Goal: Task Accomplishment & Management: Complete application form

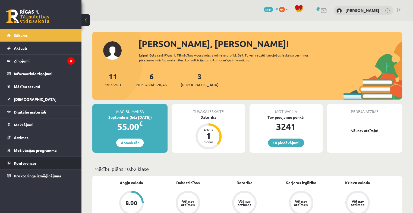
click at [19, 162] on span "Konferences" at bounding box center [25, 162] width 23 height 5
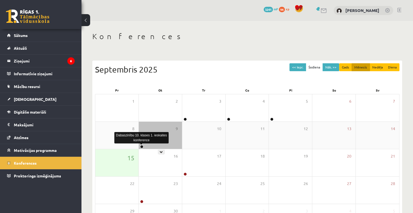
click at [141, 147] on link at bounding box center [141, 146] width 3 height 3
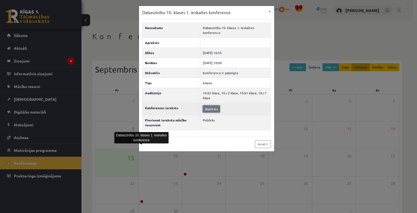
click at [213, 109] on link "Skatīties" at bounding box center [211, 108] width 17 height 7
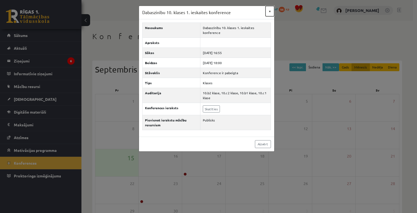
click at [270, 11] on button "×" at bounding box center [269, 11] width 9 height 10
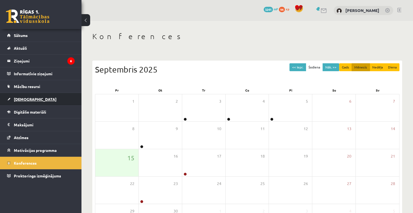
click at [28, 99] on span "[DEMOGRAPHIC_DATA]" at bounding box center [35, 99] width 43 height 5
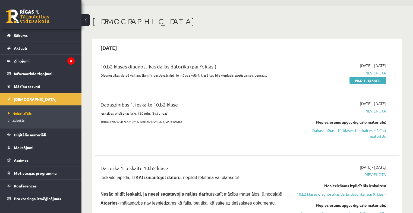
scroll to position [27, 0]
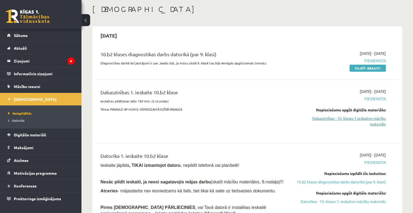
click at [354, 120] on link "Dabaszinības - 10. klases 1.ieskaites mācību materiāls" at bounding box center [341, 120] width 90 height 11
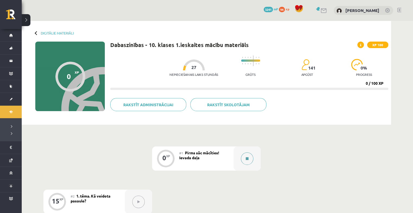
click at [246, 159] on icon at bounding box center [247, 158] width 3 height 3
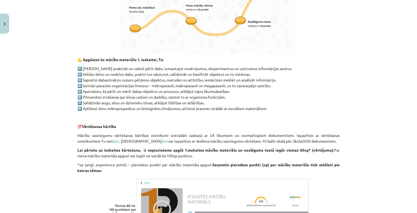
scroll to position [407, 0]
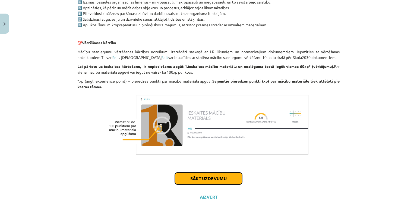
click at [208, 178] on button "Sākt uzdevumu" at bounding box center [208, 178] width 67 height 12
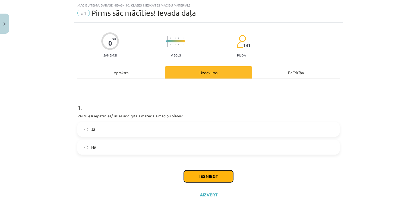
click at [207, 177] on button "Iesniegt" at bounding box center [208, 176] width 49 height 12
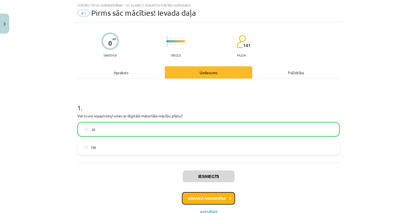
click at [209, 198] on button "Nākamā nodarbība" at bounding box center [208, 198] width 53 height 12
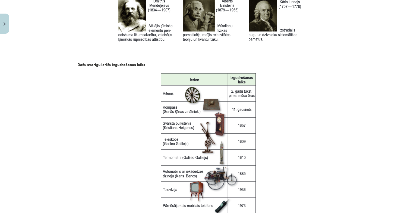
scroll to position [665, 0]
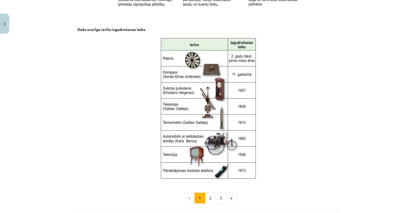
click at [324, 140] on p at bounding box center [208, 108] width 262 height 145
click at [206, 199] on button "2" at bounding box center [210, 197] width 11 height 11
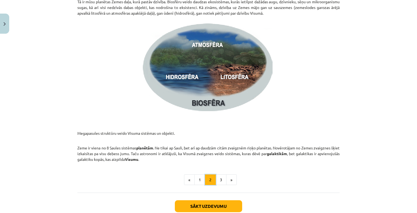
scroll to position [775, 0]
click at [219, 180] on button "3" at bounding box center [220, 179] width 11 height 11
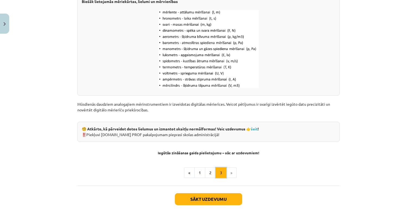
scroll to position [701, 0]
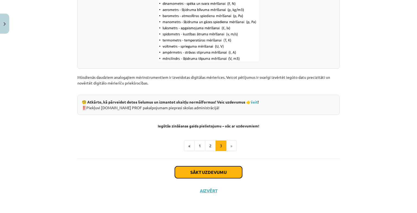
click at [202, 172] on button "Sākt uzdevumu" at bounding box center [208, 172] width 67 height 12
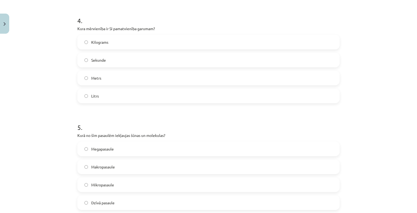
scroll to position [448, 0]
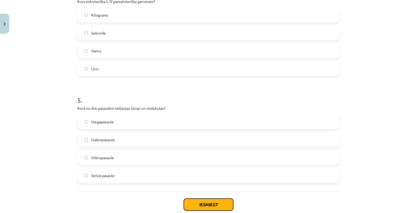
click at [199, 205] on button "Iesniegt" at bounding box center [208, 204] width 49 height 12
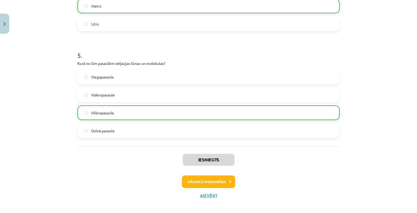
scroll to position [497, 0]
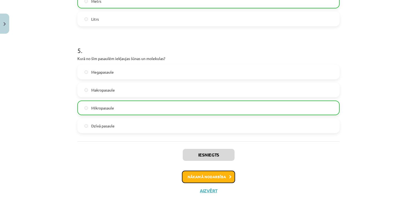
click at [204, 179] on button "Nākamā nodarbība" at bounding box center [208, 176] width 53 height 12
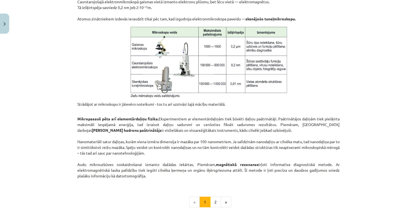
scroll to position [449, 0]
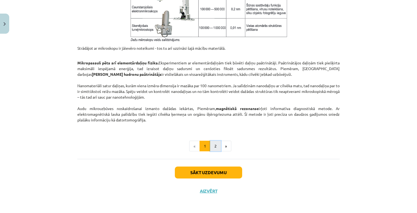
click at [214, 145] on button "2" at bounding box center [215, 146] width 11 height 11
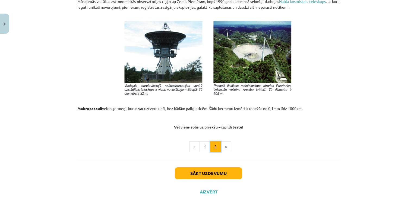
scroll to position [585, 0]
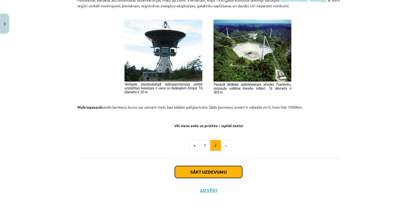
click at [212, 171] on button "Sākt uzdevumu" at bounding box center [208, 172] width 67 height 12
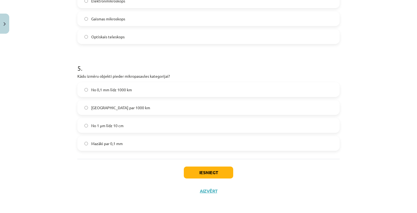
scroll to position [489, 0]
click at [208, 173] on button "Iesniegt" at bounding box center [208, 172] width 49 height 12
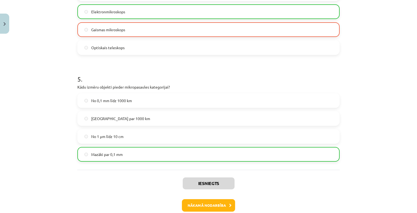
scroll to position [506, 0]
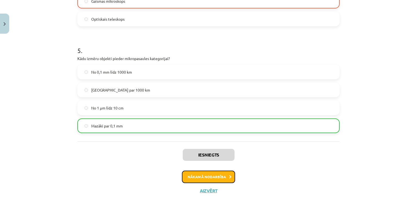
click at [205, 176] on button "Nākamā nodarbība" at bounding box center [208, 176] width 53 height 12
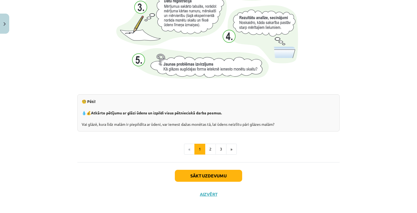
scroll to position [566, 0]
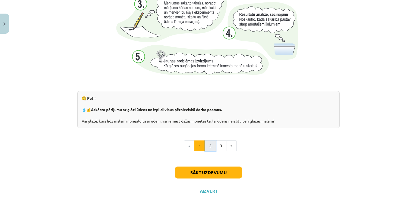
click at [207, 146] on button "2" at bounding box center [210, 145] width 11 height 11
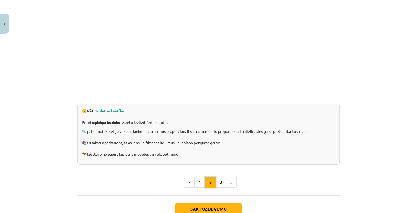
scroll to position [153, 0]
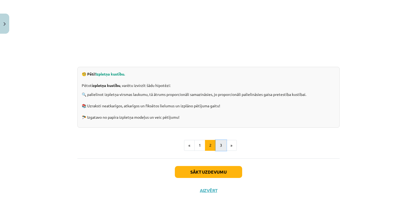
click at [222, 148] on button "3" at bounding box center [220, 145] width 11 height 11
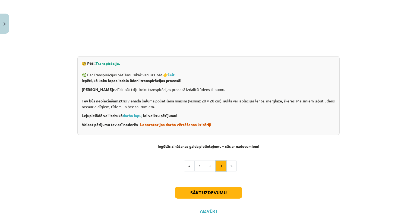
scroll to position [178, 0]
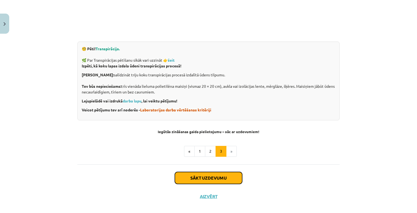
click at [205, 178] on button "Sākt uzdevumu" at bounding box center [208, 178] width 67 height 12
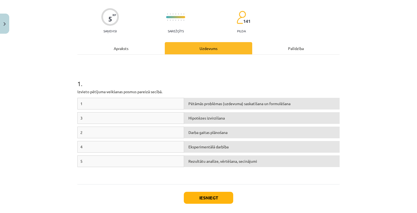
scroll to position [63, 0]
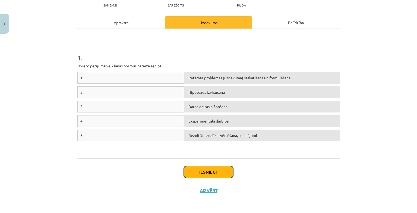
click at [207, 172] on button "Iesniegt" at bounding box center [208, 172] width 49 height 12
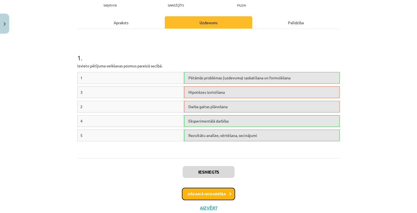
click at [212, 195] on button "Nākamā nodarbība" at bounding box center [208, 193] width 53 height 12
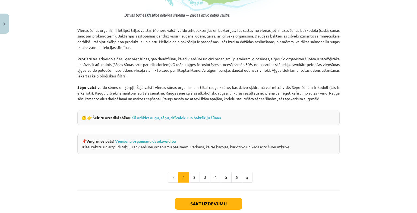
scroll to position [475, 0]
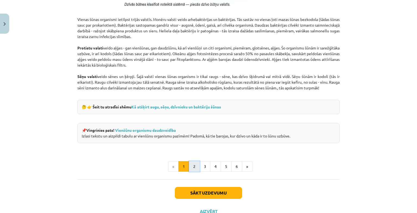
click at [193, 166] on button "2" at bounding box center [194, 166] width 11 height 11
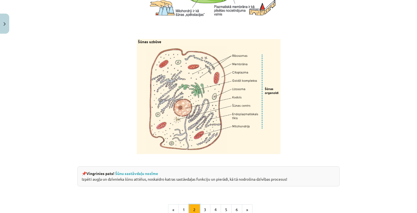
scroll to position [666, 0]
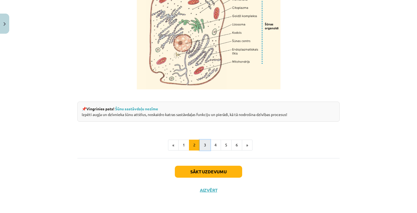
click at [203, 149] on button "3" at bounding box center [204, 144] width 11 height 11
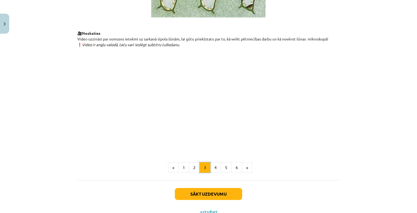
scroll to position [622, 0]
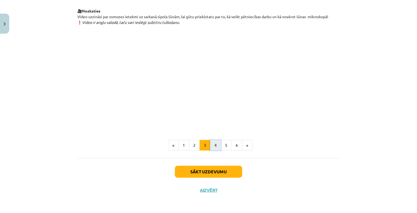
click at [212, 148] on button "4" at bounding box center [215, 145] width 11 height 11
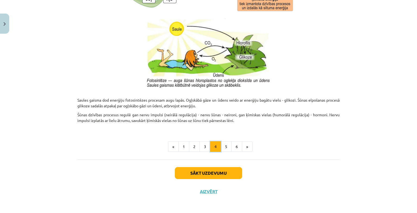
scroll to position [549, 0]
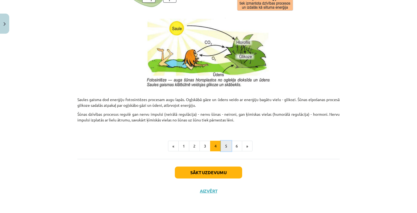
click at [227, 148] on button "5" at bounding box center [226, 146] width 11 height 11
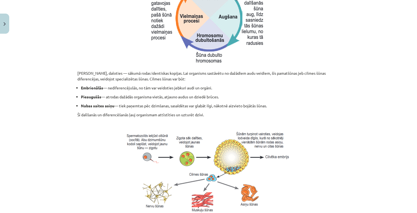
scroll to position [233, 0]
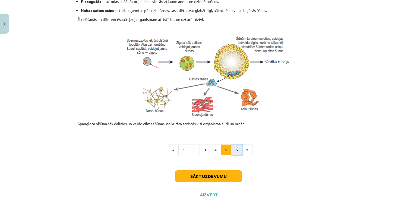
click at [233, 149] on button "6" at bounding box center [236, 149] width 11 height 11
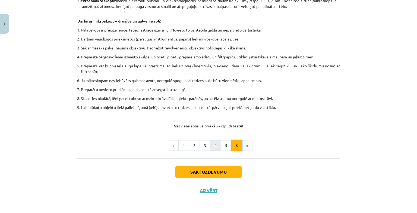
scroll to position [307, 0]
click at [208, 173] on button "Sākt uzdevumu" at bounding box center [208, 171] width 67 height 12
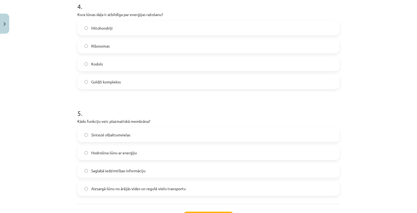
scroll to position [448, 0]
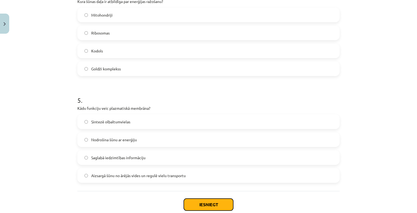
click at [204, 203] on button "Iesniegt" at bounding box center [208, 204] width 49 height 12
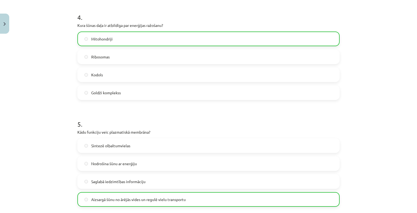
scroll to position [497, 0]
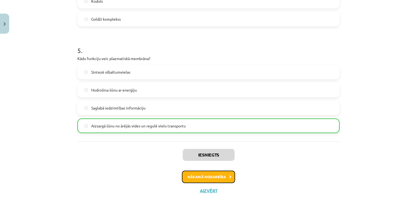
click at [201, 176] on button "Nākamā nodarbība" at bounding box center [208, 176] width 53 height 12
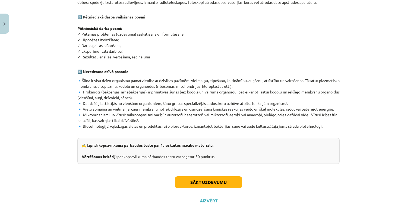
scroll to position [308, 0]
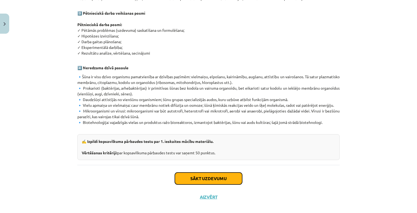
click at [212, 173] on button "Sākt uzdevumu" at bounding box center [208, 178] width 67 height 12
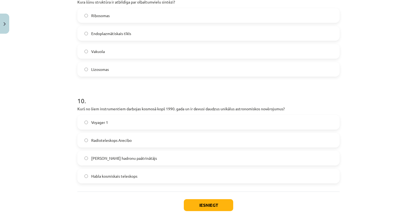
scroll to position [1013, 0]
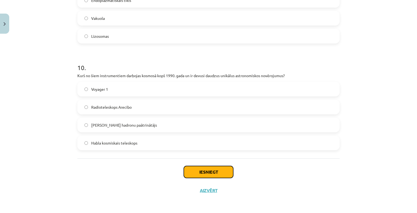
click at [203, 173] on button "Iesniegt" at bounding box center [208, 172] width 49 height 12
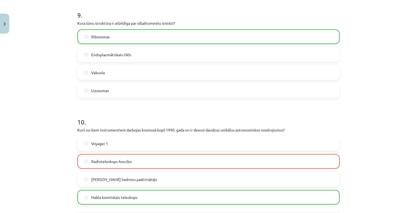
scroll to position [1030, 0]
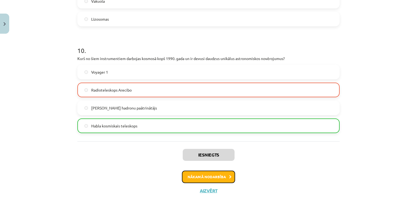
click at [208, 177] on button "Nākamā nodarbība" at bounding box center [208, 176] width 53 height 12
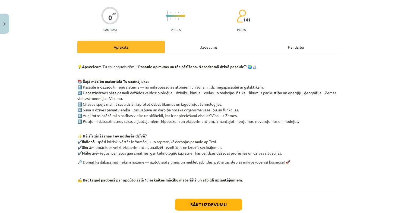
scroll to position [72, 0]
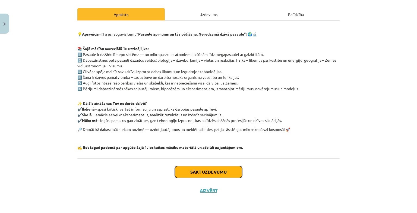
click at [209, 172] on button "Sākt uzdevumu" at bounding box center [208, 172] width 67 height 12
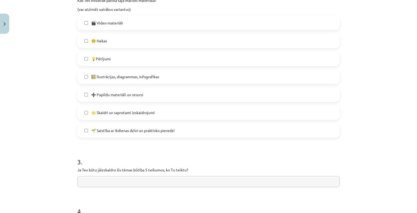
scroll to position [285, 0]
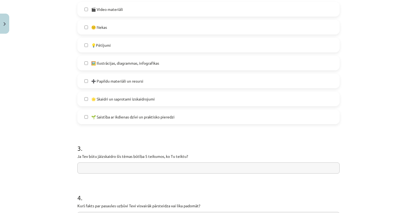
click at [83, 114] on label "🌱 Saistība ar ikdienas dzīvi un praktisko pieredzi" at bounding box center [208, 117] width 261 height 14
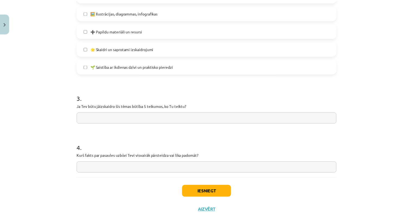
scroll to position [339, 0]
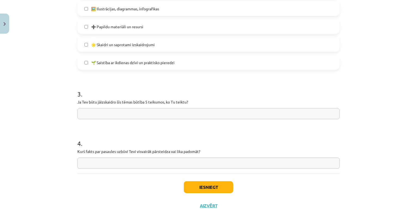
click at [99, 112] on input "text" at bounding box center [208, 113] width 262 height 11
type input "**********"
click at [107, 163] on input "text" at bounding box center [208, 162] width 262 height 11
type input "*****"
click at [208, 187] on button "Iesniegt" at bounding box center [208, 187] width 49 height 12
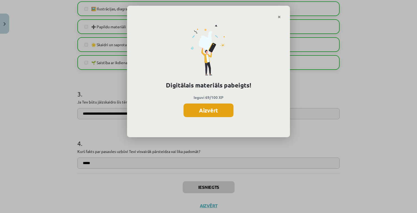
click at [212, 111] on button "Aizvērt" at bounding box center [208, 110] width 50 height 14
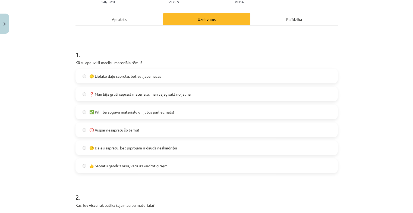
scroll to position [0, 0]
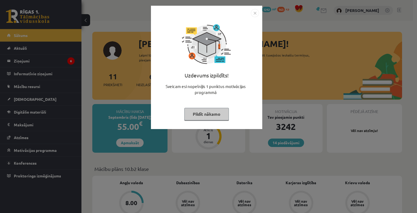
click at [211, 115] on button "Pildīt nākamo" at bounding box center [206, 114] width 44 height 12
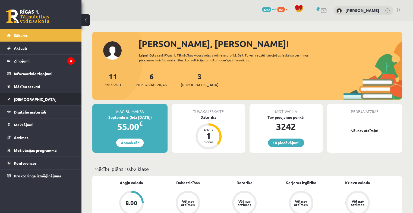
click at [21, 97] on span "[DEMOGRAPHIC_DATA]" at bounding box center [35, 99] width 43 height 5
